Goal: Task Accomplishment & Management: Complete application form

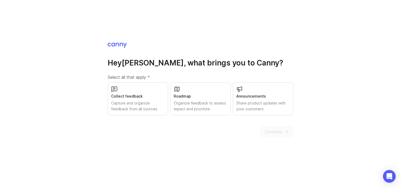
click at [154, 99] on div "Collect feedback Capture and organize feedback from all sources" at bounding box center [138, 98] width 60 height 33
click at [272, 131] on span "Continue" at bounding box center [272, 132] width 17 height 6
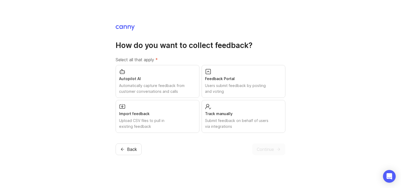
click at [219, 125] on div "Submit feedback on behalf of users via integrations" at bounding box center [243, 124] width 77 height 12
click at [220, 94] on div "Users submit feedback by posting and voting" at bounding box center [243, 89] width 77 height 12
click at [264, 152] on span "Continue" at bounding box center [265, 149] width 17 height 6
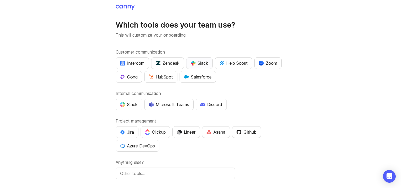
click at [204, 62] on div "Slack" at bounding box center [199, 63] width 17 height 6
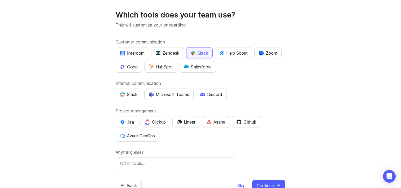
scroll to position [12, 0]
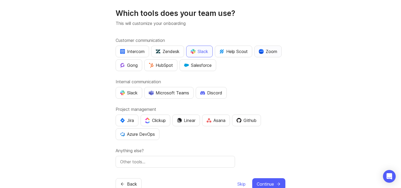
click at [267, 54] on div "Zoom" at bounding box center [268, 51] width 18 height 6
click at [136, 95] on div "Slack" at bounding box center [128, 93] width 17 height 6
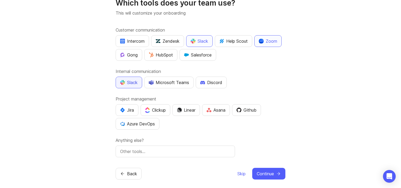
scroll to position [26, 0]
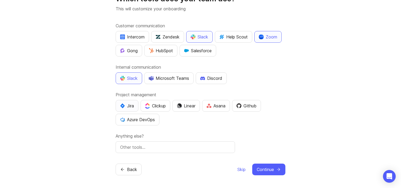
click at [122, 109] on button "Jira" at bounding box center [127, 106] width 23 height 12
click at [267, 172] on span "Continue" at bounding box center [265, 169] width 17 height 6
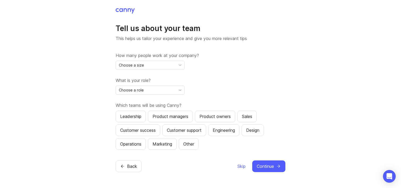
click at [169, 68] on div "Choose a size" at bounding box center [146, 65] width 60 height 8
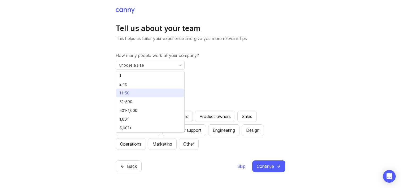
drag, startPoint x: 164, startPoint y: 85, endPoint x: 166, endPoint y: 92, distance: 6.8
click at [166, 92] on ul "1 2-10 11-50 51-500 501-1,000 1,001 5,001+" at bounding box center [150, 101] width 68 height 61
click at [166, 92] on li "11-50" at bounding box center [150, 93] width 68 height 9
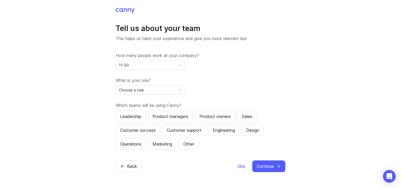
click at [166, 91] on div "Choose a role" at bounding box center [146, 90] width 60 height 8
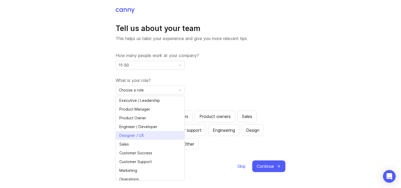
click at [152, 137] on li "Designer / UX" at bounding box center [150, 135] width 68 height 9
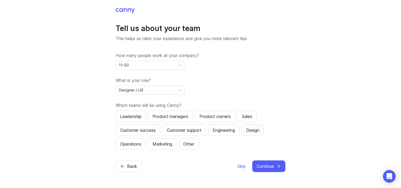
click at [255, 129] on div "Design" at bounding box center [252, 130] width 13 height 6
click at [265, 170] on button "Continue" at bounding box center [268, 166] width 33 height 12
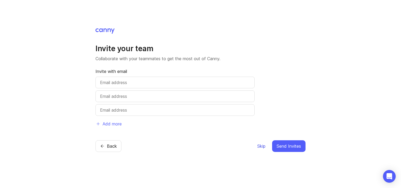
click at [260, 148] on span "Skip" at bounding box center [261, 146] width 8 height 6
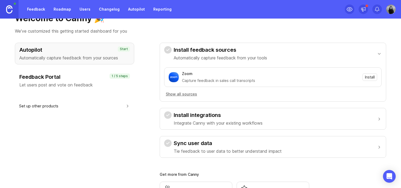
scroll to position [0, 0]
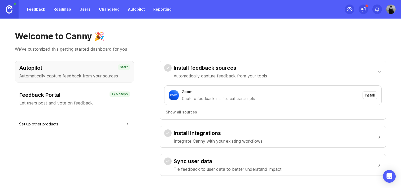
click at [253, 137] on div "Install integrations Integrate Canny with your existing workflows" at bounding box center [218, 136] width 89 height 15
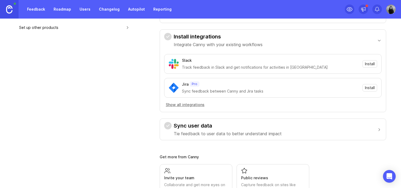
scroll to position [105, 0]
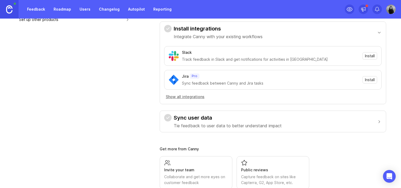
click at [269, 123] on p "Tie feedback to user data to better understand impact" at bounding box center [228, 125] width 108 height 6
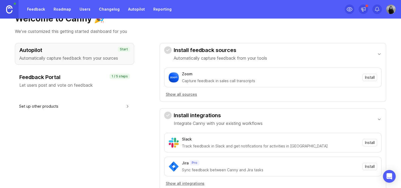
scroll to position [0, 0]
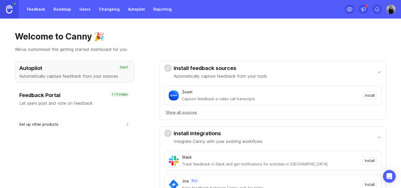
click at [45, 11] on link "Feedback" at bounding box center [36, 10] width 24 height 10
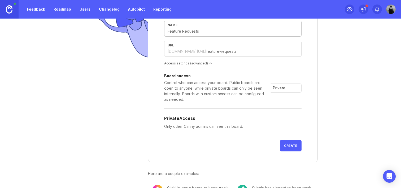
scroll to position [77, 0]
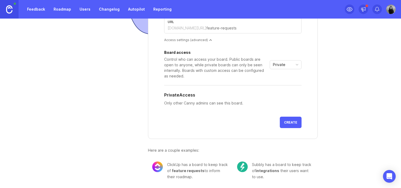
click at [114, 11] on link "Changelog" at bounding box center [109, 10] width 27 height 10
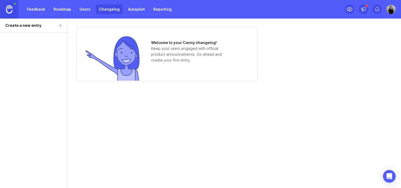
click at [160, 12] on link "Reporting" at bounding box center [162, 10] width 25 height 10
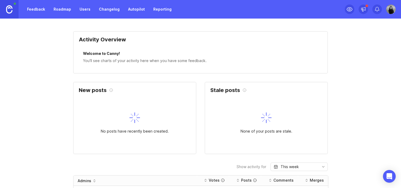
click at [89, 4] on div "Feedback Roadmap Users Changelog Autopilot Reporting" at bounding box center [87, 9] width 175 height 19
click at [64, 11] on link "Roadmap" at bounding box center [62, 10] width 24 height 10
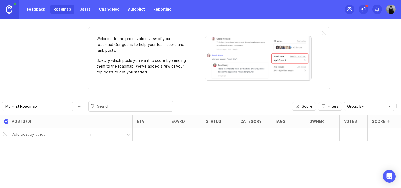
type input "r"
type input "test"
click at [120, 134] on button "button" at bounding box center [112, 135] width 40 height 8
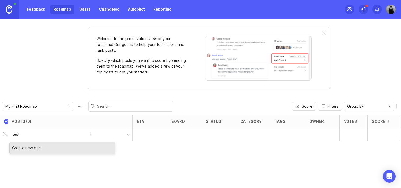
click at [85, 147] on div "Create new post" at bounding box center [62, 147] width 105 height 11
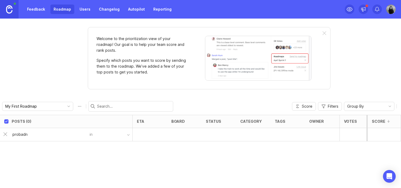
type input "probadno"
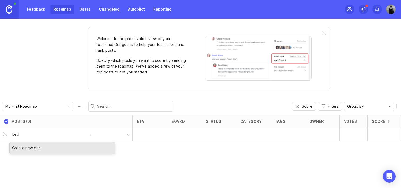
type input "bsdk"
click at [72, 150] on div "Create new post" at bounding box center [62, 147] width 105 height 11
type input "probando"
click at [127, 136] on div "button" at bounding box center [128, 135] width 3 height 3
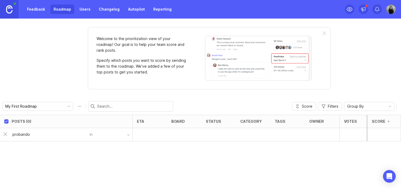
click at [104, 133] on button "button" at bounding box center [112, 135] width 40 height 8
click at [93, 135] on button "button" at bounding box center [112, 135] width 40 height 8
click at [58, 131] on div "probando" at bounding box center [49, 134] width 80 height 10
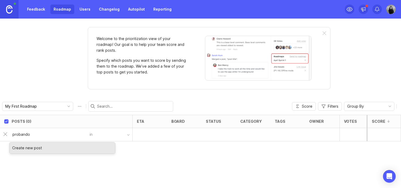
click at [51, 146] on div "Create new post" at bounding box center [62, 147] width 105 height 11
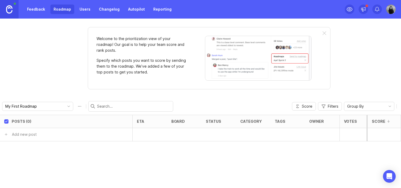
click at [9, 11] on img at bounding box center [9, 9] width 6 height 8
